Goal: Navigation & Orientation: Find specific page/section

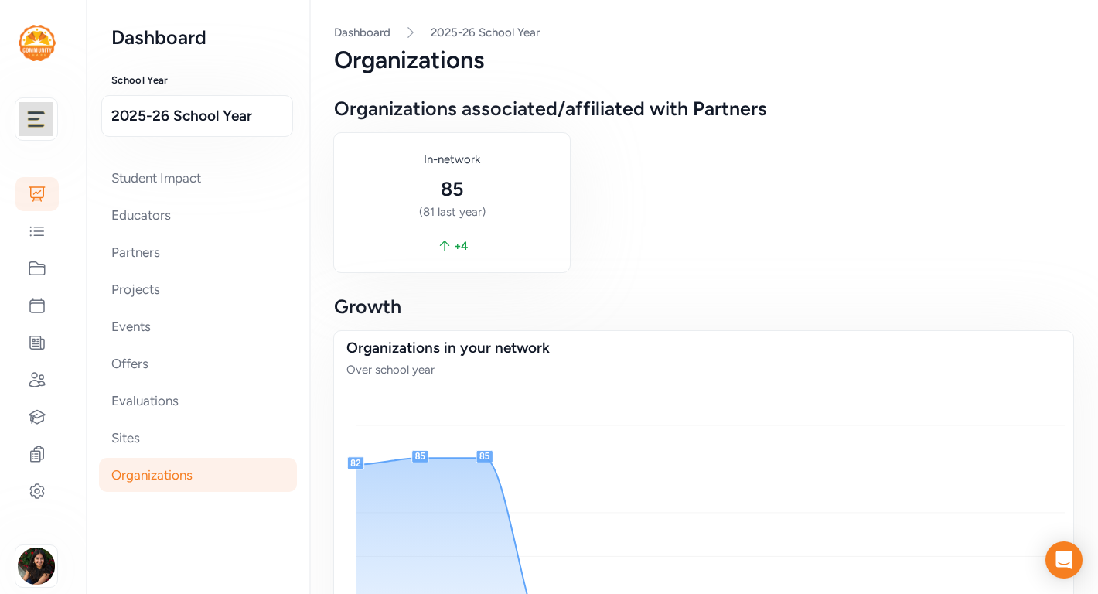
scroll to position [162, 0]
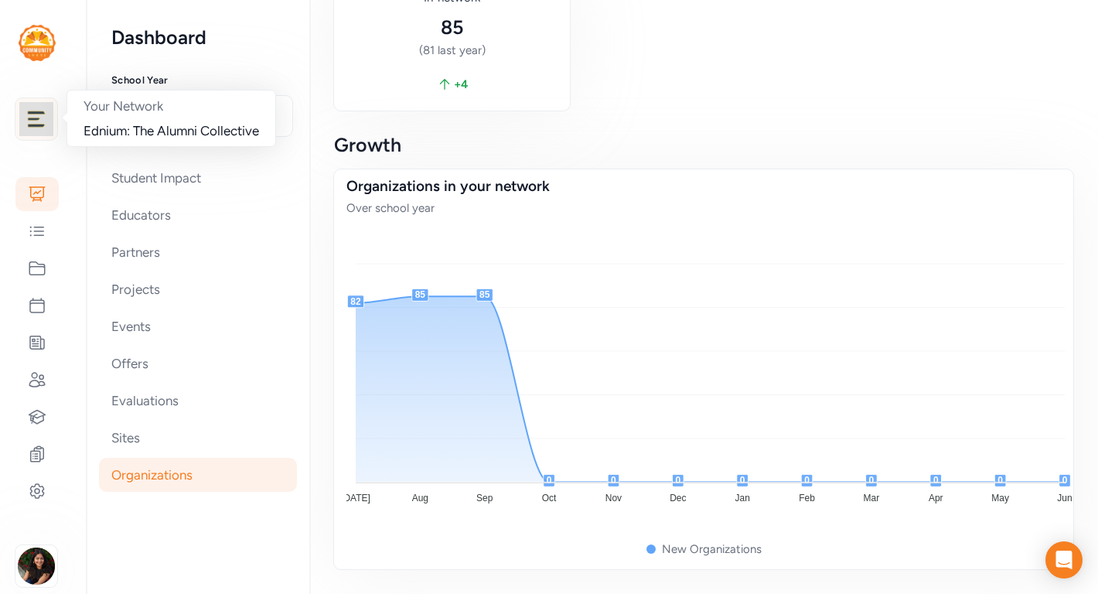
click at [35, 136] on div at bounding box center [36, 118] width 43 height 43
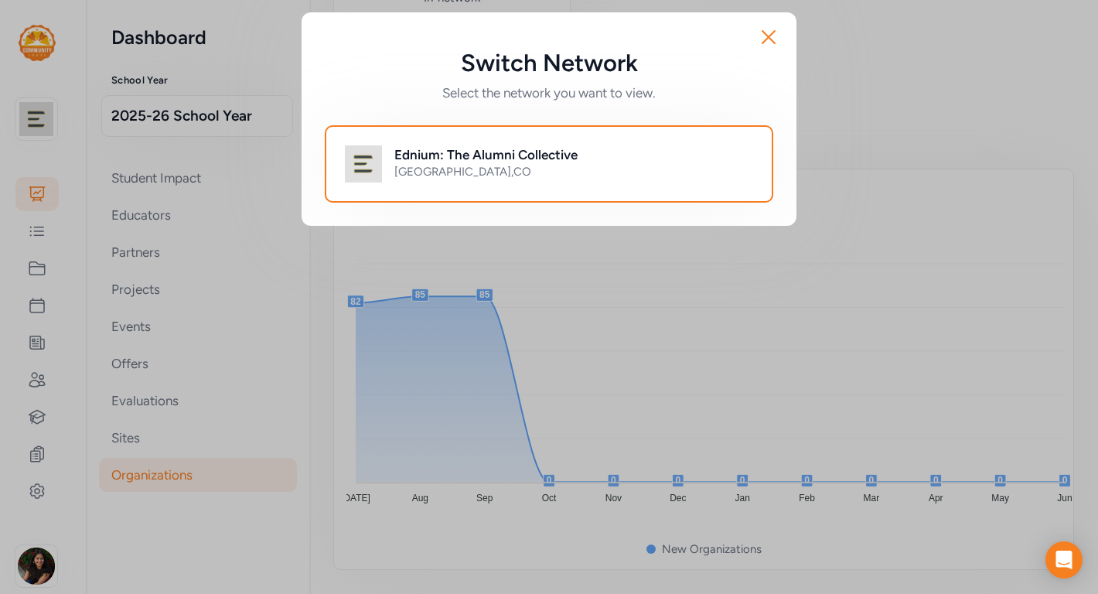
click at [43, 191] on div "Switch Network Select the network you want to view. Close Ednium: The Alumni Co…" at bounding box center [549, 119] width 1098 height 238
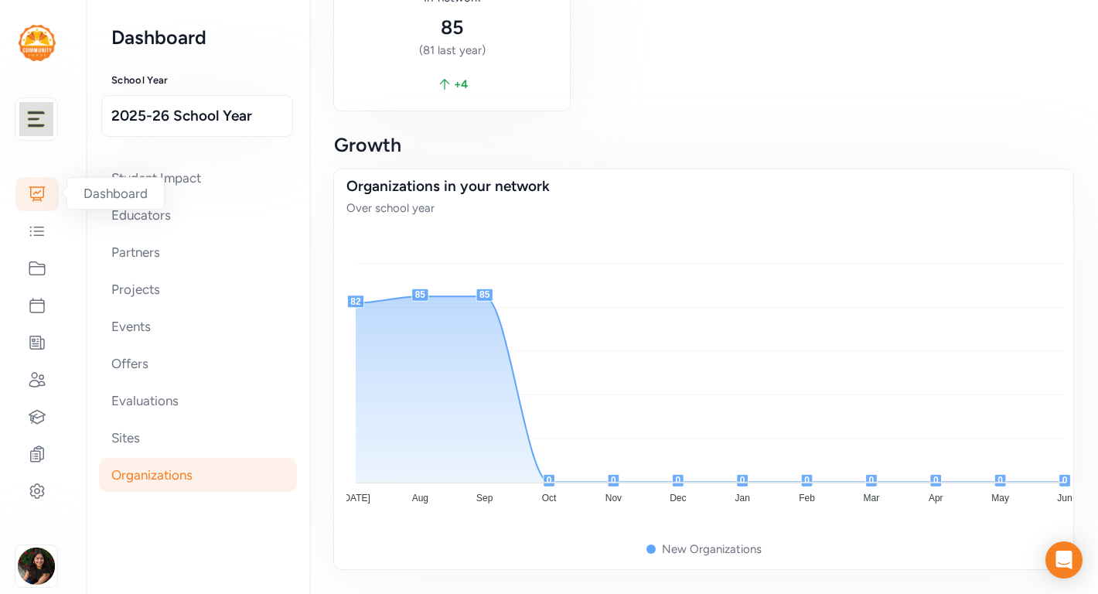
click at [40, 197] on icon at bounding box center [36, 194] width 15 height 14
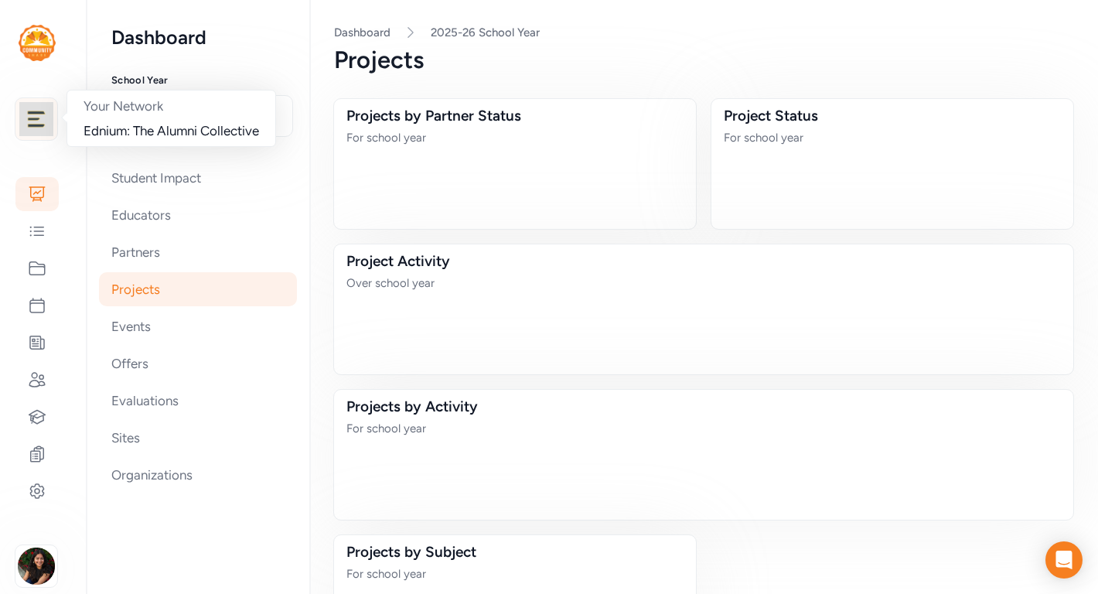
click at [46, 124] on img at bounding box center [36, 119] width 34 height 34
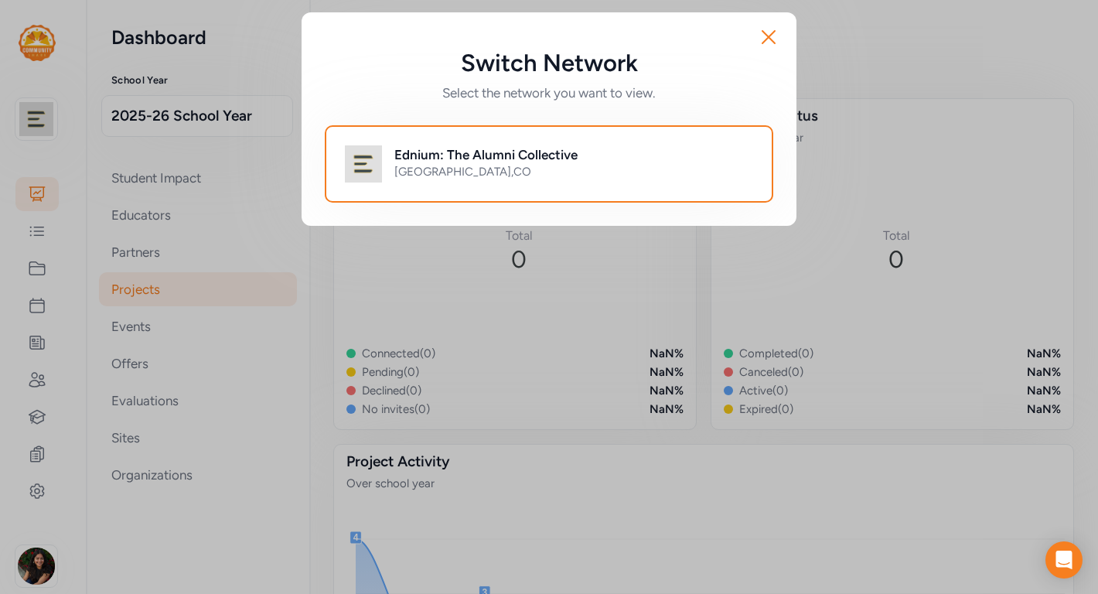
click at [36, 565] on div "Switch Network Select the network you want to view. Close Ednium: The Alumni Co…" at bounding box center [549, 297] width 1098 height 594
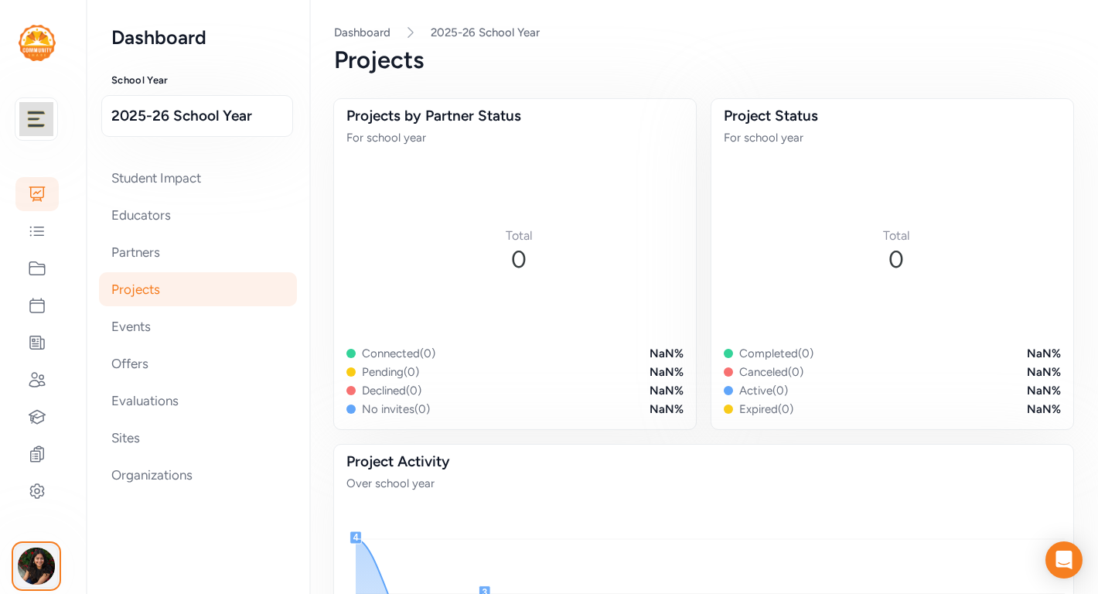
click at [43, 567] on img "button" at bounding box center [36, 566] width 37 height 37
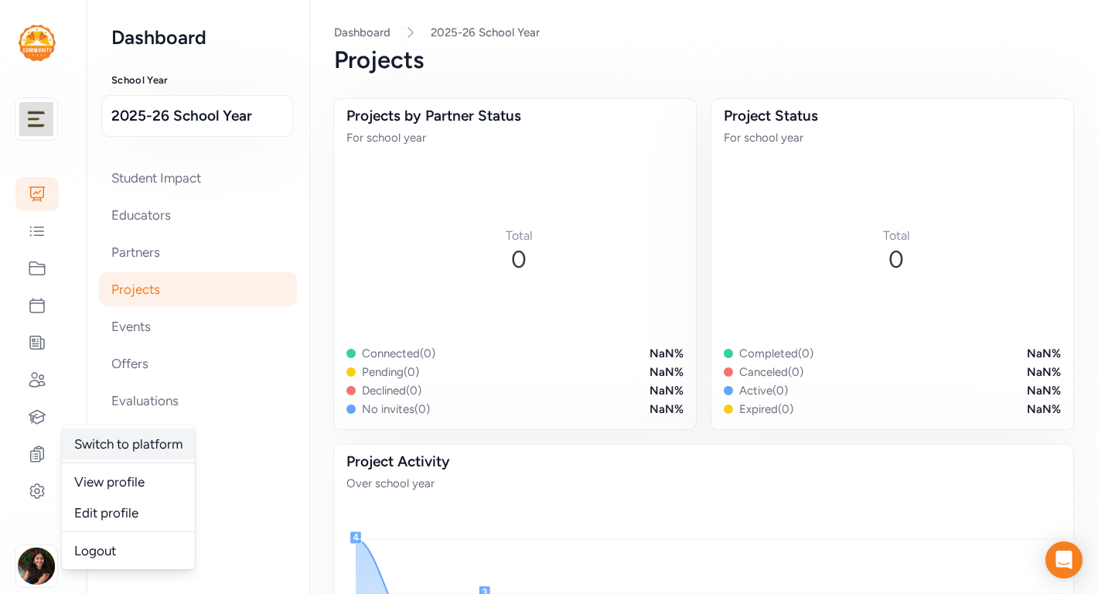
click at [132, 443] on link "Switch to platform" at bounding box center [128, 443] width 133 height 31
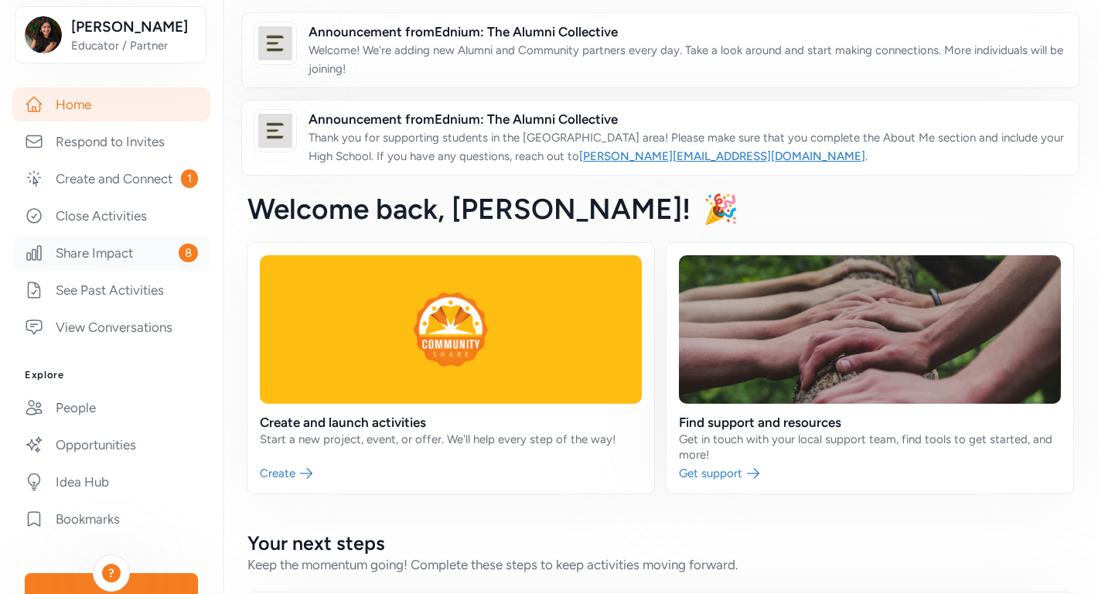
scroll to position [354, 0]
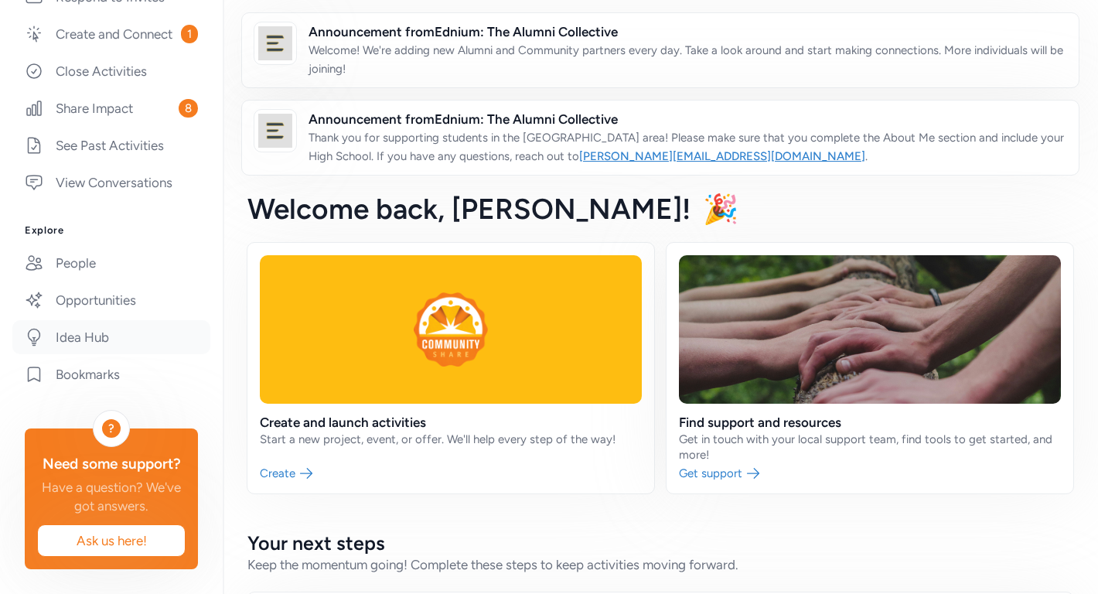
click at [104, 340] on link "Idea Hub" at bounding box center [111, 337] width 198 height 34
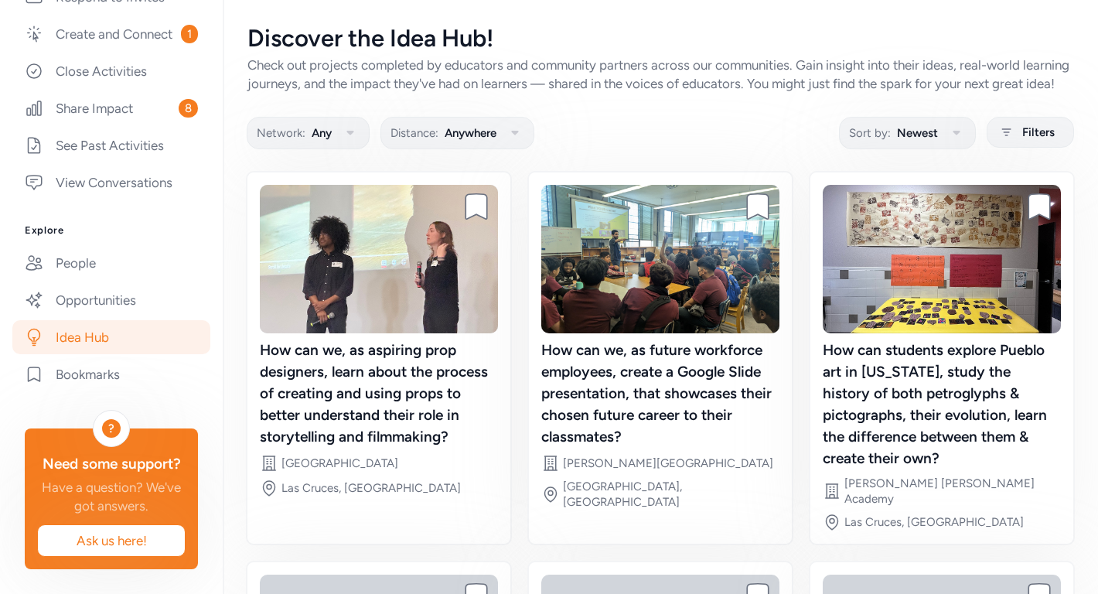
scroll to position [354, 0]
